Goal: Transaction & Acquisition: Purchase product/service

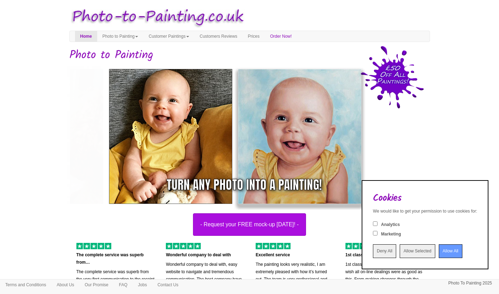
click at [445, 248] on input "Allow All" at bounding box center [451, 251] width 24 height 14
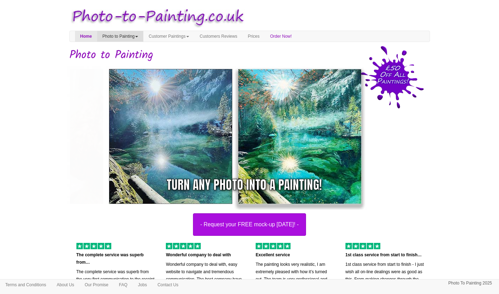
click at [117, 35] on link "Photo to Painting" at bounding box center [120, 36] width 46 height 11
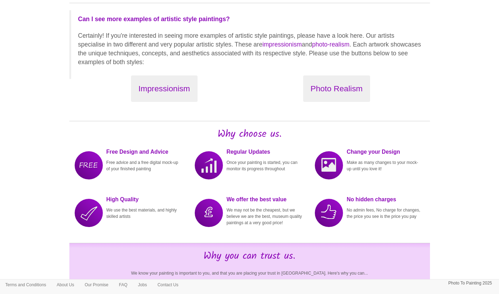
scroll to position [791, 0]
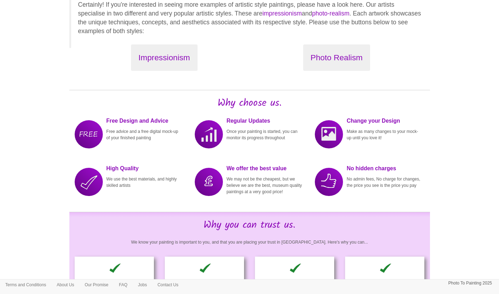
click at [209, 187] on div at bounding box center [209, 182] width 28 height 28
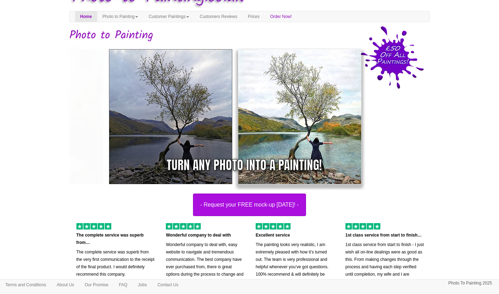
scroll to position [0, 0]
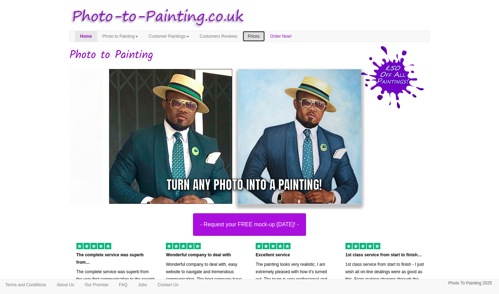
click at [265, 36] on link "Prices" at bounding box center [254, 36] width 22 height 11
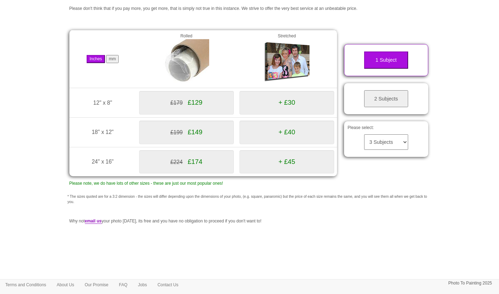
scroll to position [92, 0]
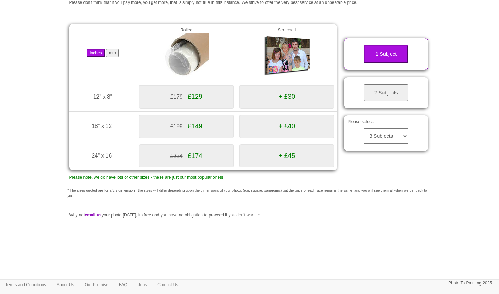
click at [377, 93] on button "2 Subjects" at bounding box center [386, 92] width 44 height 17
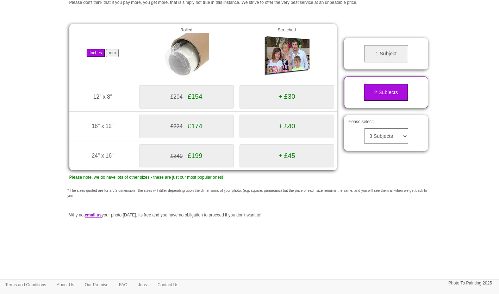
click at [393, 138] on select "3 Subjects 4 Subjects 5 Subjects 6 Subjects 7 Subjects 8 Subjects 9 Subjects 10…" at bounding box center [386, 136] width 44 height 16
select select "5"
click at [364, 128] on select "3 Subjects 4 Subjects 5 Subjects 6 Subjects 7 Subjects 8 Subjects 9 Subjects 10…" at bounding box center [386, 136] width 44 height 16
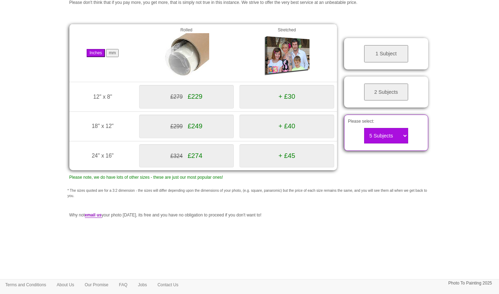
click at [400, 49] on button "1 Subject" at bounding box center [386, 53] width 44 height 17
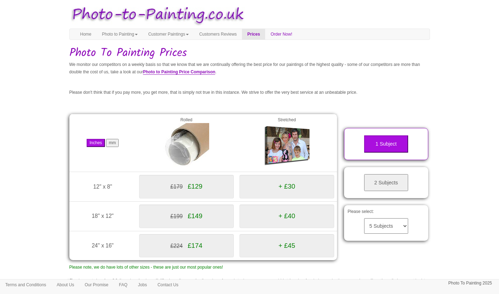
scroll to position [0, 0]
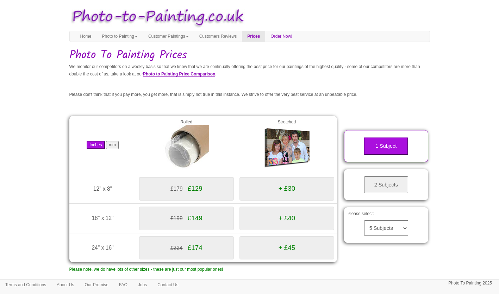
click at [108, 147] on button "mm" at bounding box center [112, 145] width 13 height 8
